Goal: Information Seeking & Learning: Learn about a topic

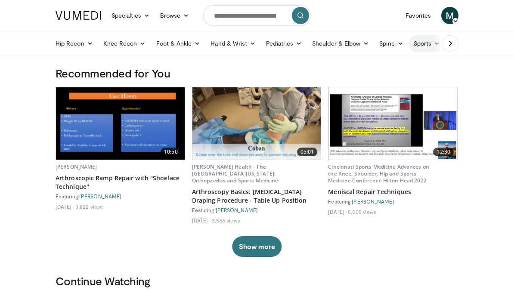
click at [433, 44] on link "Sports" at bounding box center [426, 43] width 37 height 17
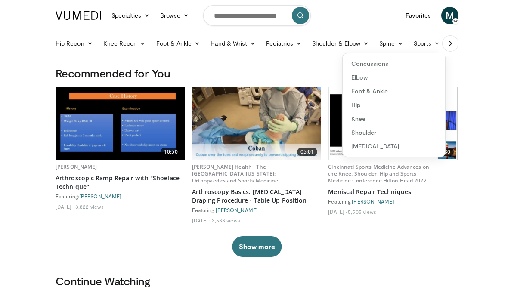
click at [357, 118] on link "Knee" at bounding box center [393, 119] width 102 height 14
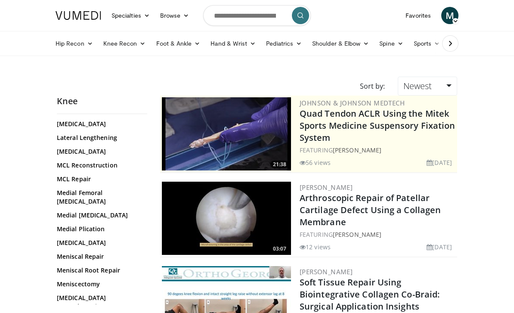
scroll to position [545, 0]
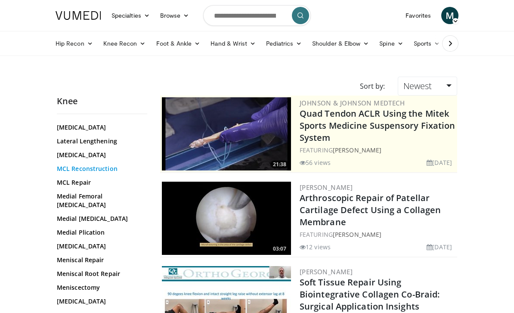
click at [85, 164] on link "MCL Reconstruction" at bounding box center [100, 168] width 86 height 9
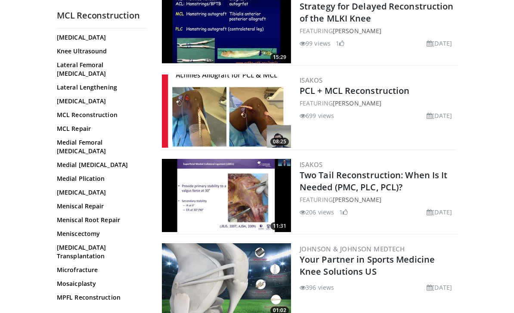
scroll to position [1354, 0]
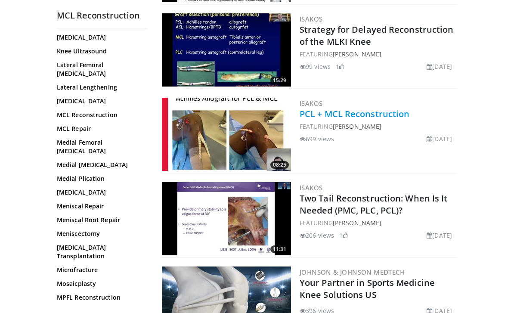
click at [318, 117] on link "PCL + MCL Reconstruction" at bounding box center [354, 114] width 110 height 12
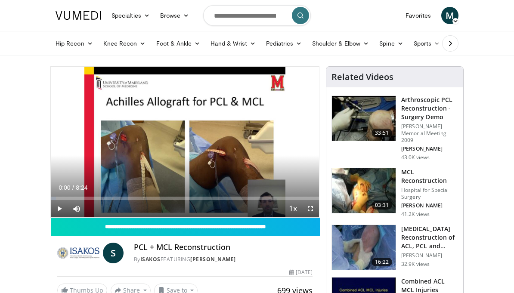
click at [314, 209] on span "Video Player" at bounding box center [310, 208] width 17 height 17
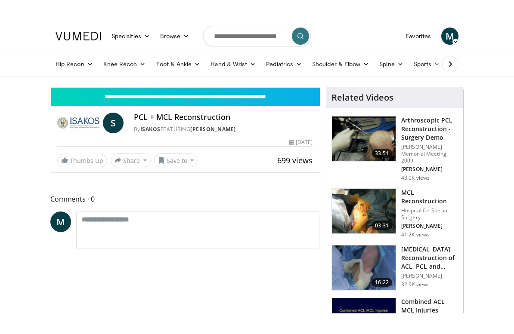
scroll to position [10, 0]
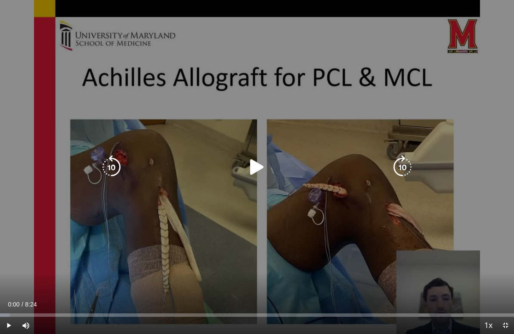
click at [253, 167] on icon "Video Player" at bounding box center [257, 167] width 24 height 24
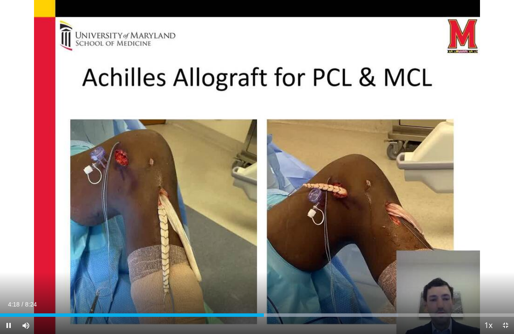
click at [506, 293] on span "Video Player" at bounding box center [504, 325] width 17 height 17
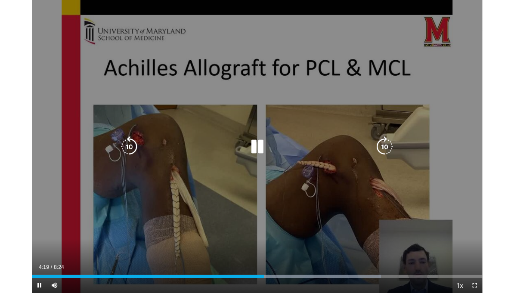
scroll to position [0, 0]
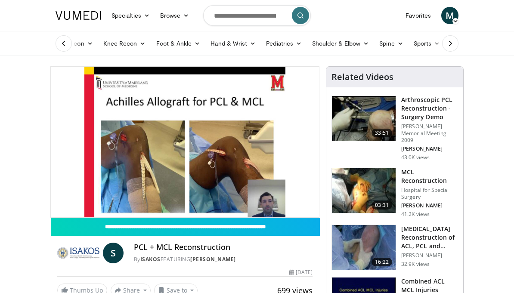
click at [411, 168] on h3 "MCL Reconstruction" at bounding box center [429, 176] width 57 height 17
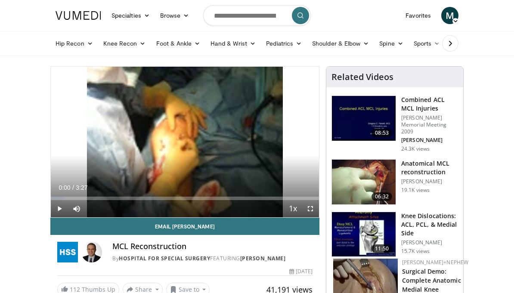
click at [312, 210] on span "Video Player" at bounding box center [310, 208] width 17 height 17
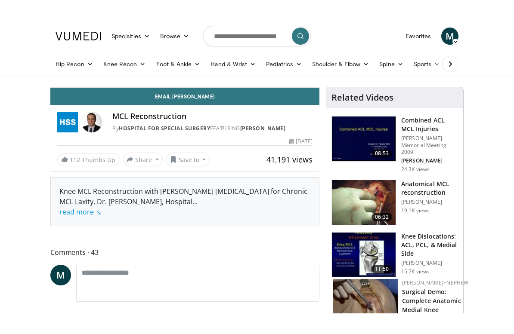
scroll to position [10, 0]
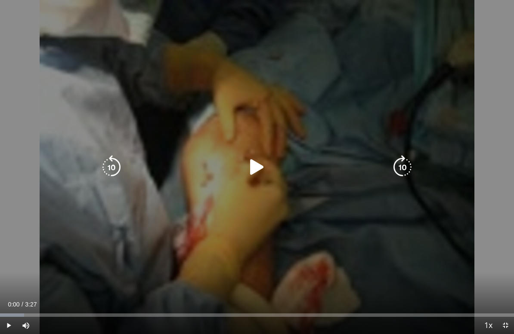
click at [254, 170] on icon "Video Player" at bounding box center [257, 167] width 24 height 24
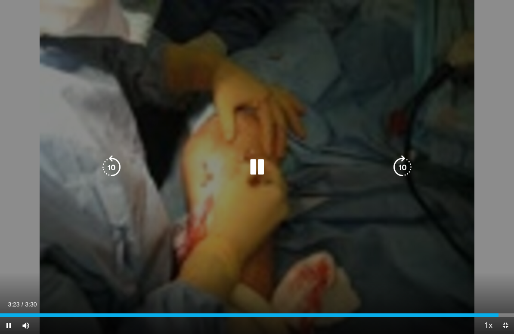
click at [198, 71] on div "10 seconds Tap to unmute" at bounding box center [257, 167] width 514 height 334
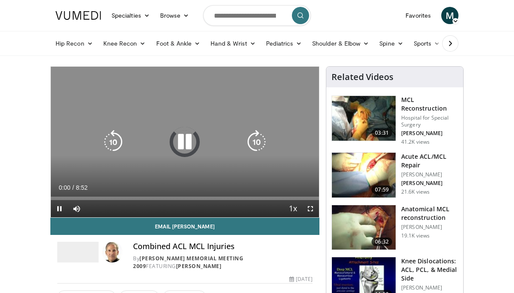
click at [184, 144] on icon "Video Player" at bounding box center [184, 142] width 24 height 24
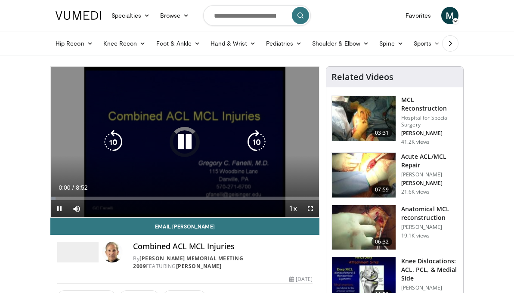
click at [186, 145] on icon "Video Player" at bounding box center [184, 142] width 24 height 24
